Goal: Task Accomplishment & Management: Use online tool/utility

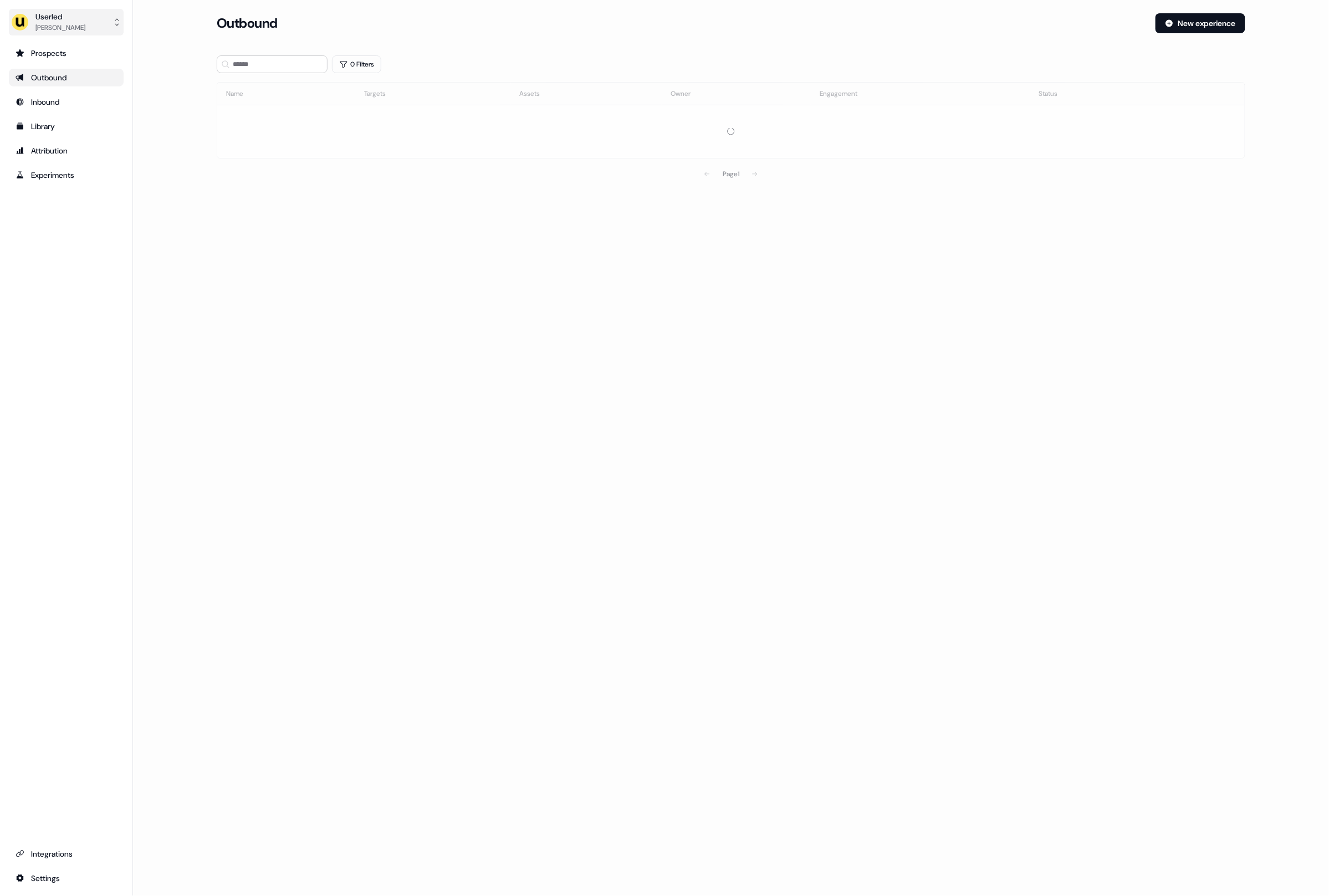
click at [60, 20] on div "Userled" at bounding box center [60, 16] width 50 height 11
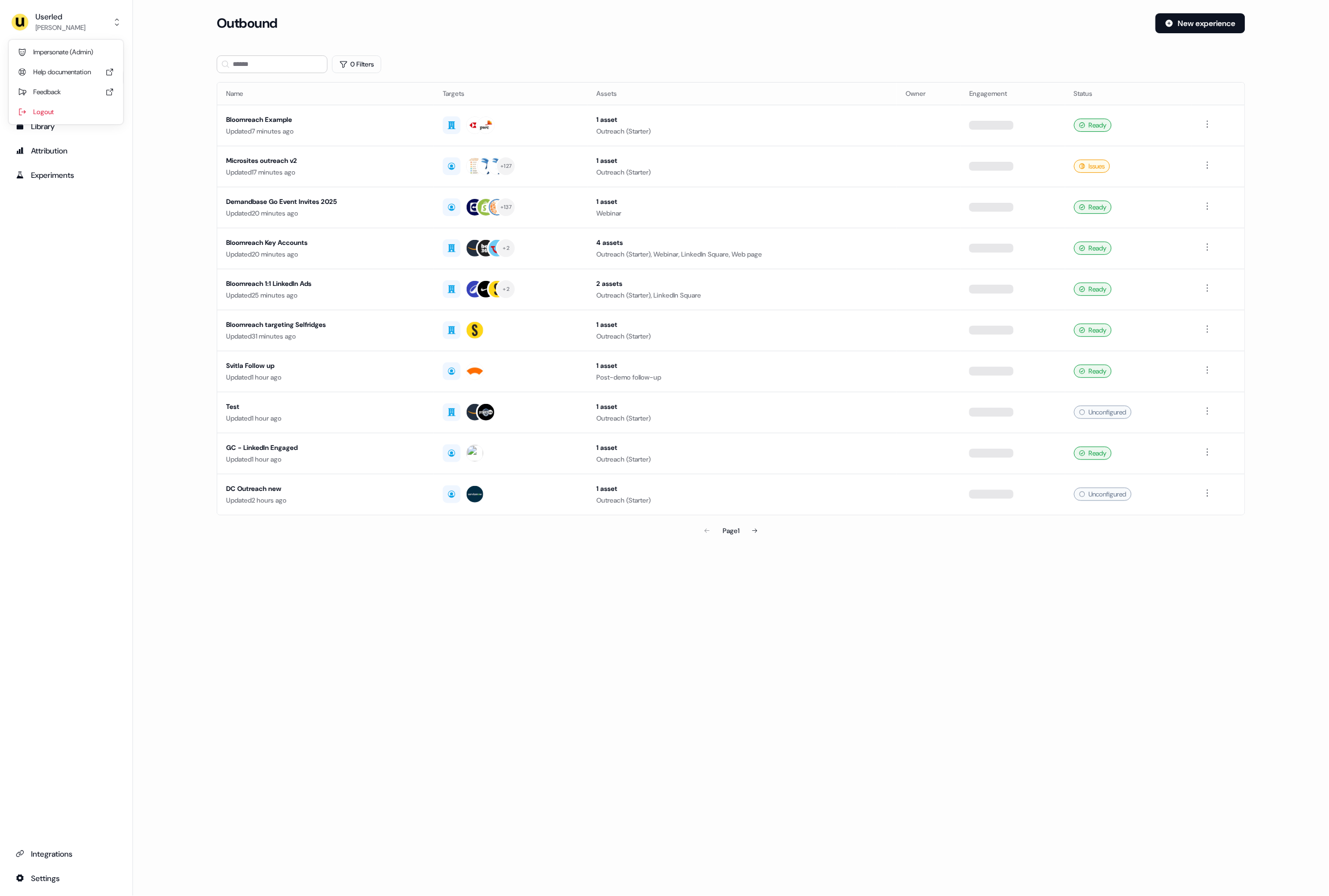
drag, startPoint x: 152, startPoint y: 291, endPoint x: 93, endPoint y: 78, distance: 221.0
click at [146, 272] on div "Userled [PERSON_NAME] Impersonate (Admin) Help documentation Feedback Logout Pr…" at bounding box center [664, 448] width 1329 height 896
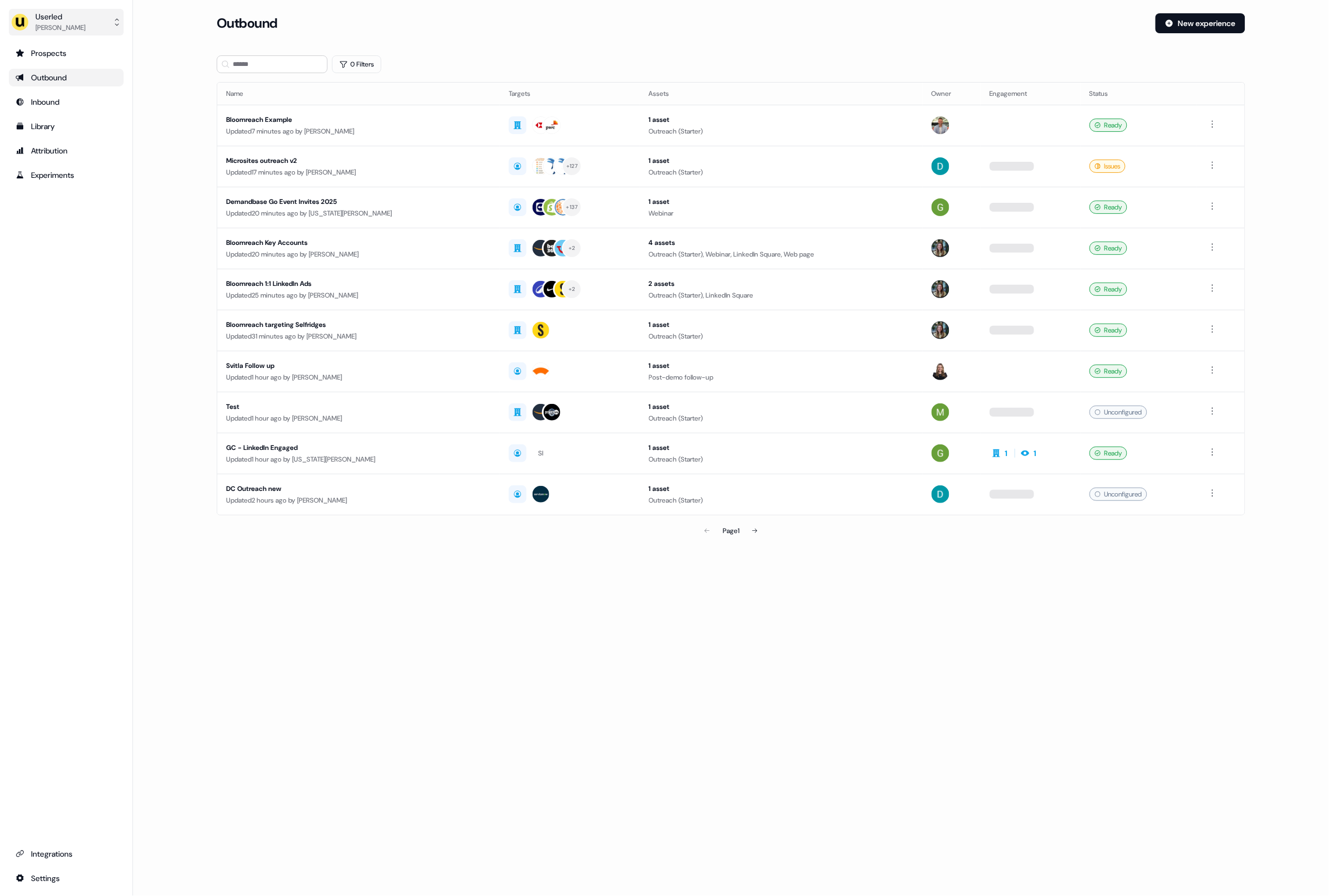
click at [58, 14] on div "Userled" at bounding box center [60, 16] width 50 height 11
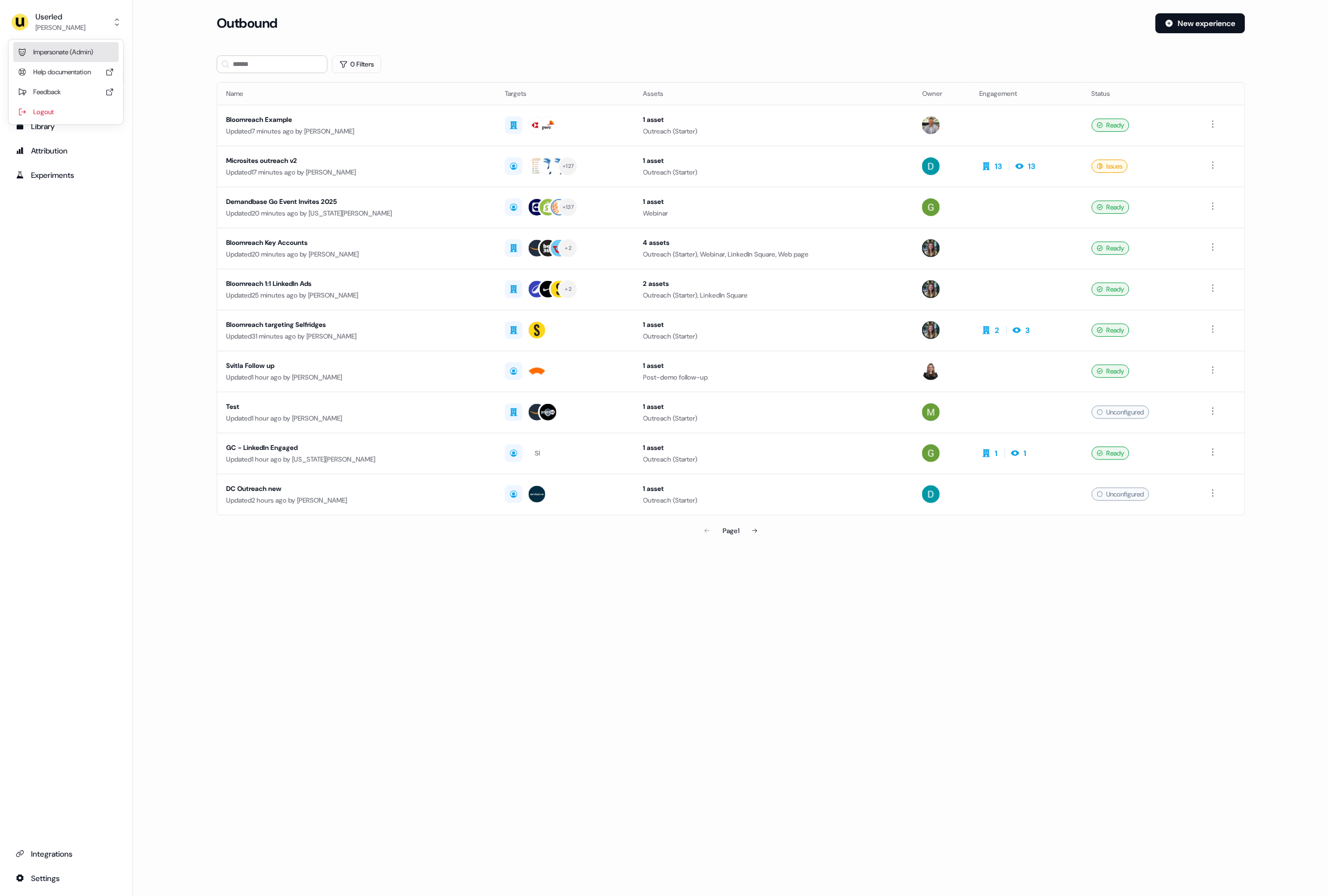
click at [71, 54] on div "Impersonate (Admin)" at bounding box center [65, 52] width 105 height 20
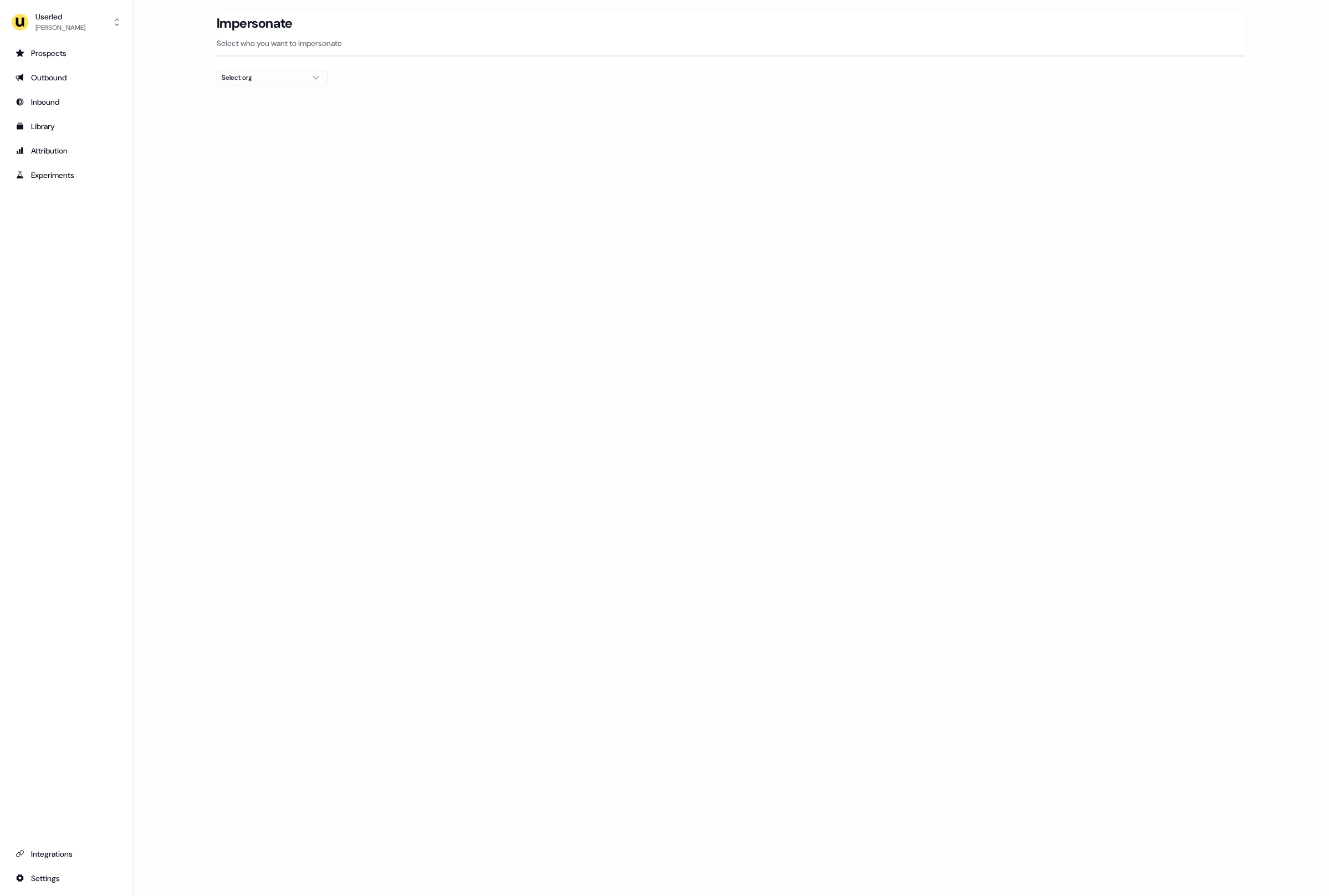
drag, startPoint x: 160, startPoint y: 323, endPoint x: 177, endPoint y: 391, distance: 70.1
click at [160, 324] on div "Loading... Impersonate Select who you want to impersonate Select org" at bounding box center [732, 448] width 1196 height 896
click at [269, 237] on div "Loading... Impersonate Select who you want to impersonate Select org" at bounding box center [732, 448] width 1196 height 896
click at [269, 67] on div "Impersonate Select who you want to impersonate" at bounding box center [732, 41] width 1029 height 56
click at [275, 77] on div "Select org" at bounding box center [263, 77] width 83 height 11
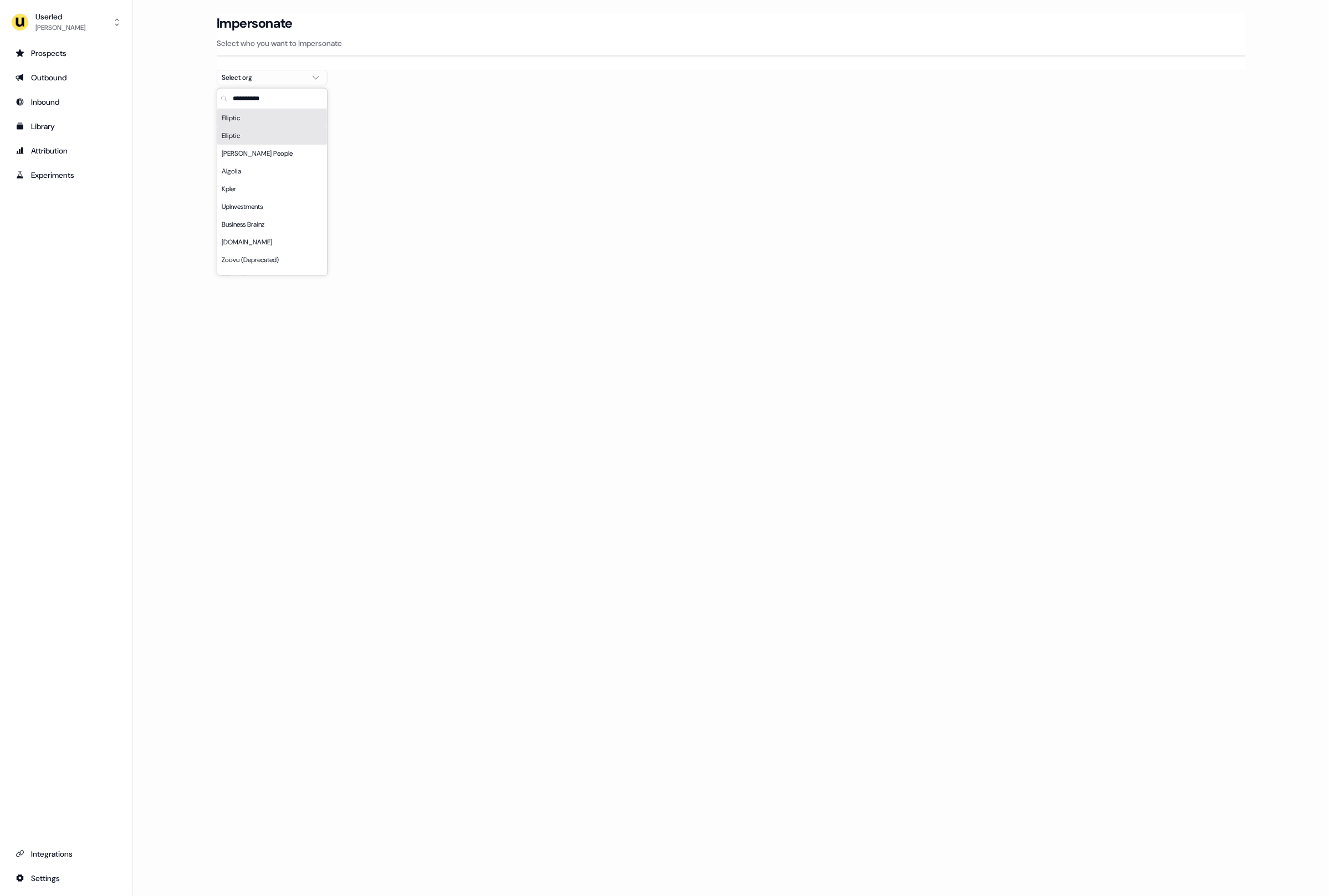
click at [267, 93] on input "text" at bounding box center [279, 99] width 97 height 20
click at [410, 239] on div "Loading... Impersonate Select who you want to impersonate Select org" at bounding box center [732, 448] width 1196 height 896
click at [280, 73] on div "Select org" at bounding box center [263, 77] width 83 height 11
click at [269, 98] on input "text" at bounding box center [279, 99] width 97 height 20
click at [437, 295] on div "Loading... Impersonate Select who you want to impersonate Select org" at bounding box center [732, 448] width 1196 height 896
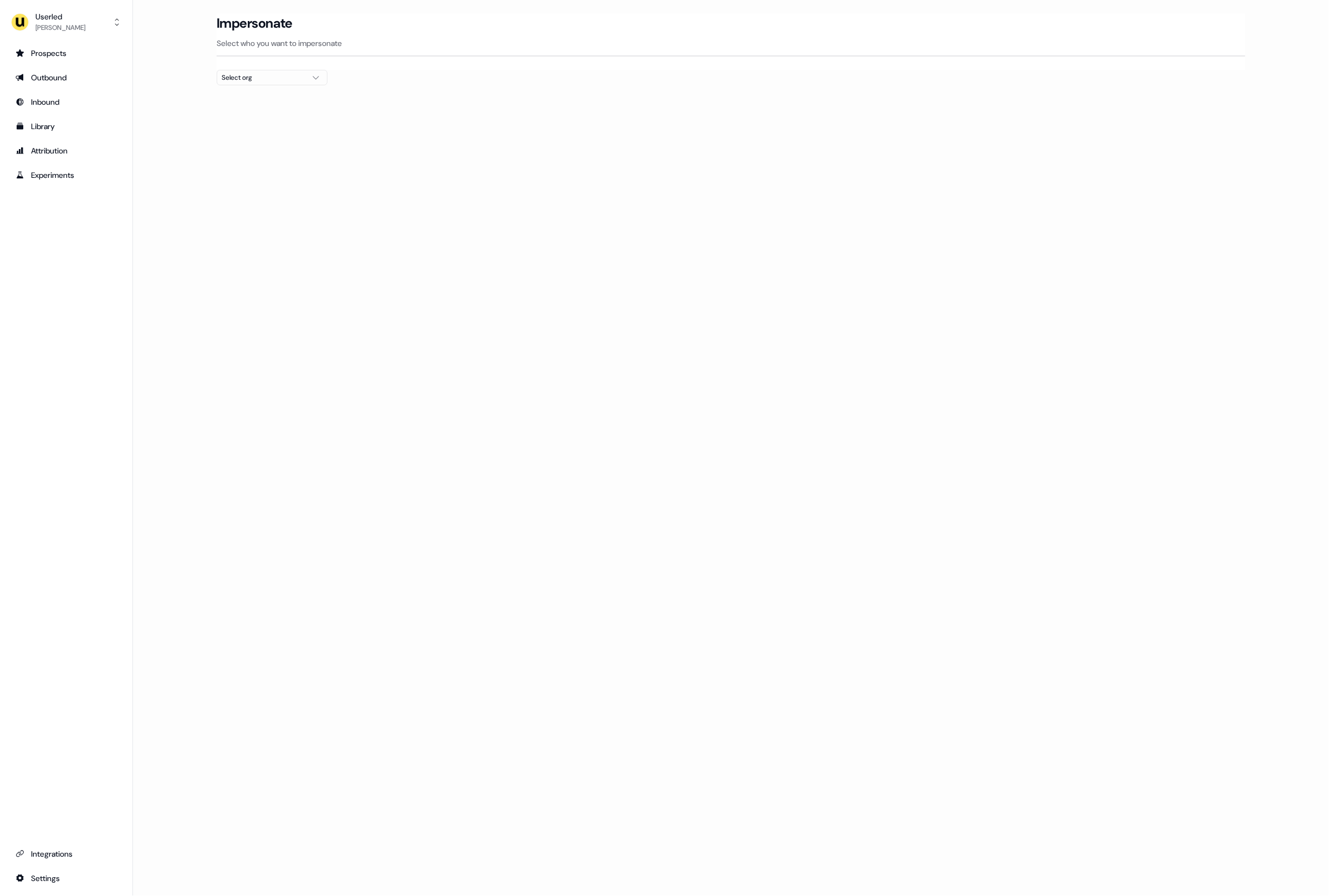
click at [176, 34] on main "Loading... Impersonate Select who you want to impersonate Select org" at bounding box center [732, 69] width 1196 height 112
click at [175, 34] on main "Loading... Impersonate Select who you want to impersonate Select org" at bounding box center [732, 69] width 1196 height 112
